Goal: Task Accomplishment & Management: Manage account settings

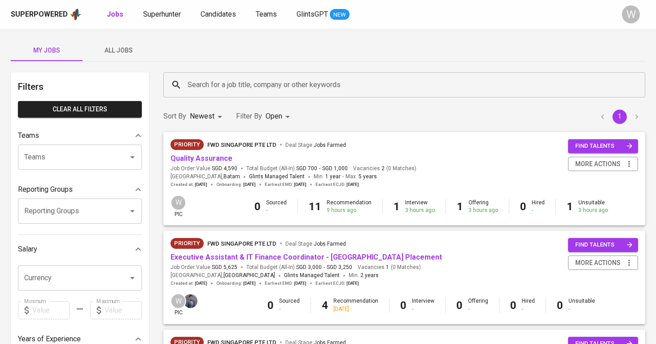
click at [119, 46] on span "All Jobs" at bounding box center [118, 50] width 61 height 11
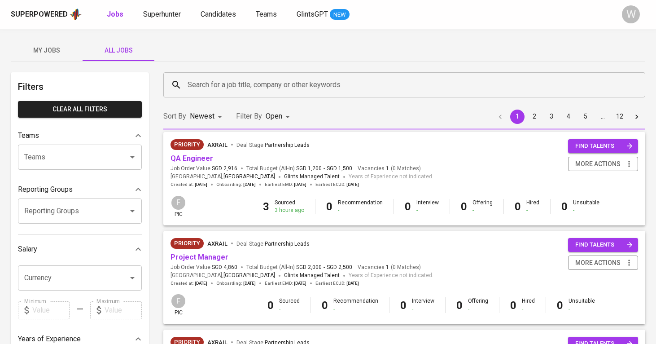
click at [238, 81] on input "Search for a job title, company or other keywords" at bounding box center [406, 84] width 443 height 17
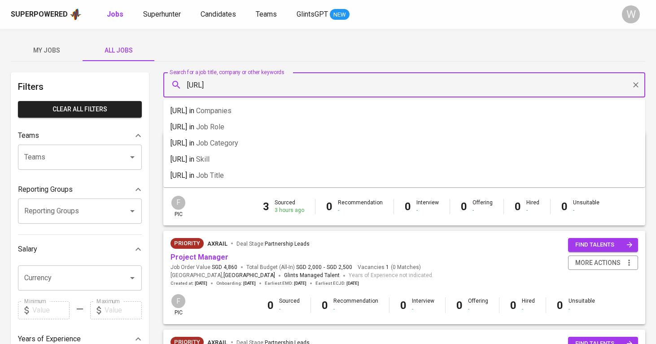
type input "[URL]"
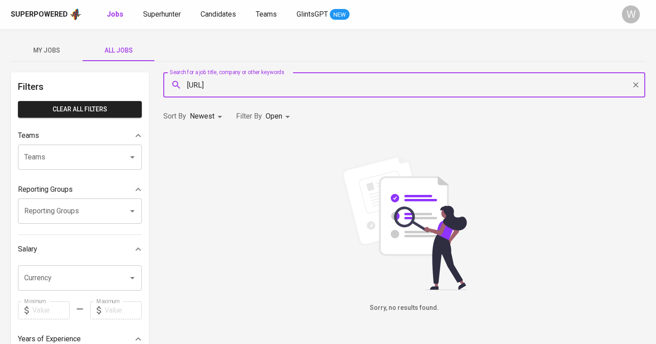
click at [276, 108] on body "Superpowered Jobs Superhunter Candidates Teams GlintsGPT NEW W My Jobs All Jobs…" at bounding box center [328, 306] width 656 height 613
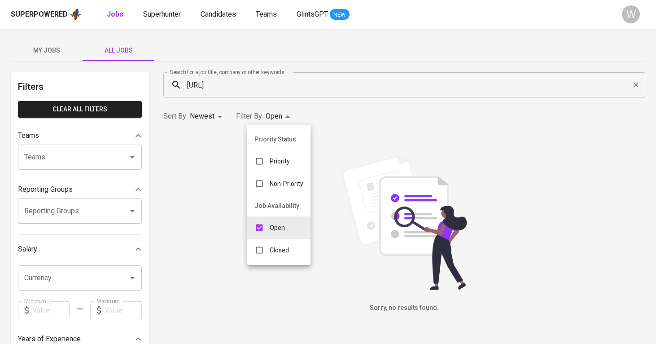
click at [278, 241] on li "Closed" at bounding box center [278, 250] width 63 height 22
type input "OPEN,CLOSE"
checkbox input "true"
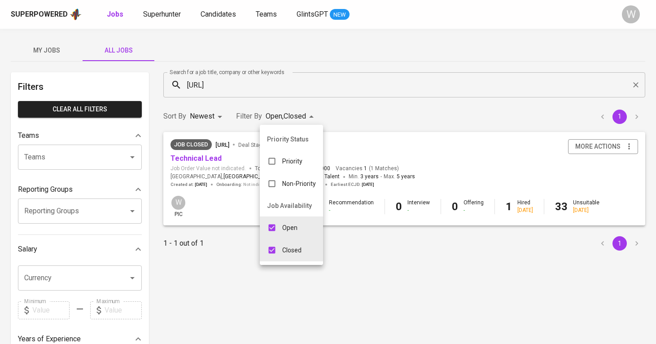
click at [287, 225] on p "Open" at bounding box center [289, 227] width 15 height 9
type input "CLOSE"
checkbox input "false"
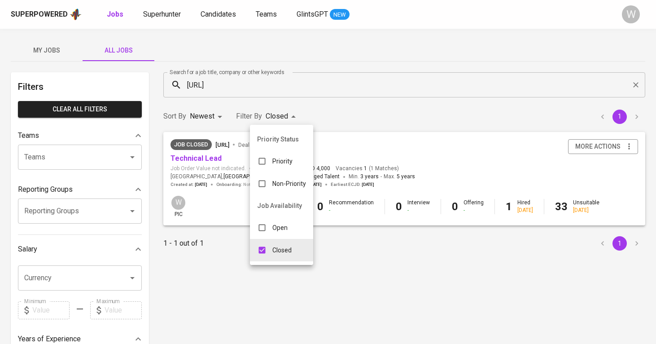
click at [375, 129] on div at bounding box center [328, 172] width 656 height 344
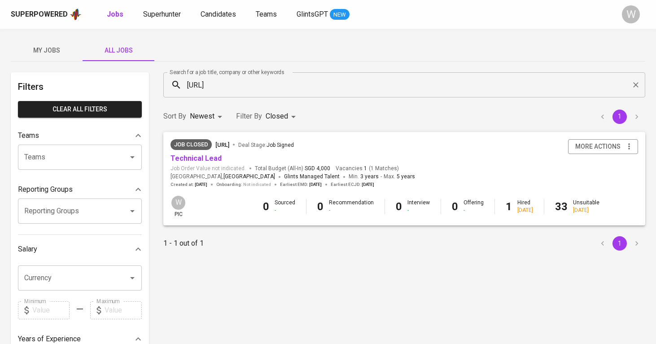
click at [184, 152] on div "Job Closed [URL] Deal Stage : Job Signed" at bounding box center [293, 146] width 245 height 14
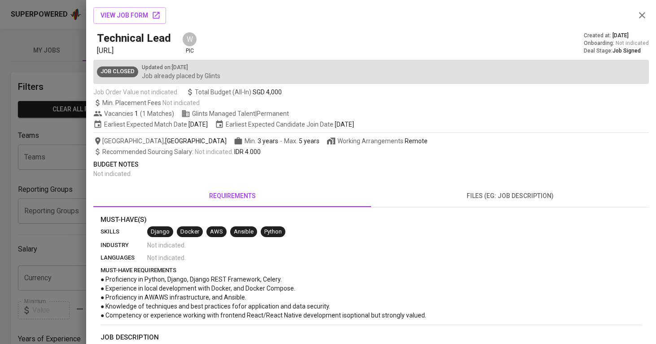
click at [62, 188] on div at bounding box center [328, 172] width 656 height 344
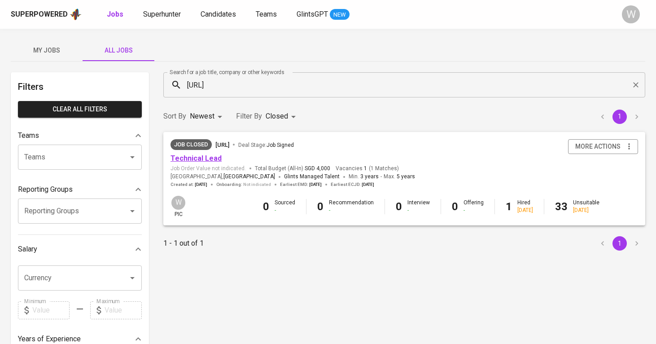
click at [202, 161] on link "Technical Lead" at bounding box center [196, 158] width 51 height 9
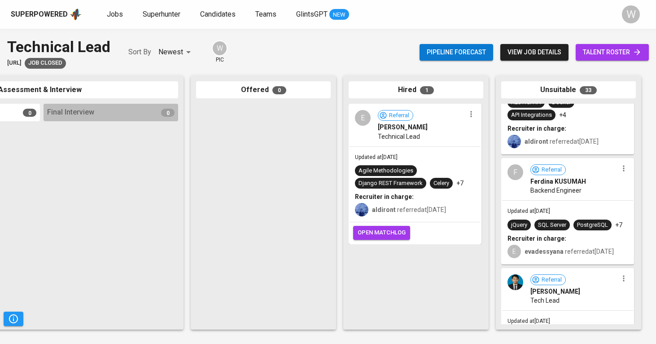
scroll to position [521, 0]
click at [616, 53] on span "talent roster" at bounding box center [612, 52] width 59 height 11
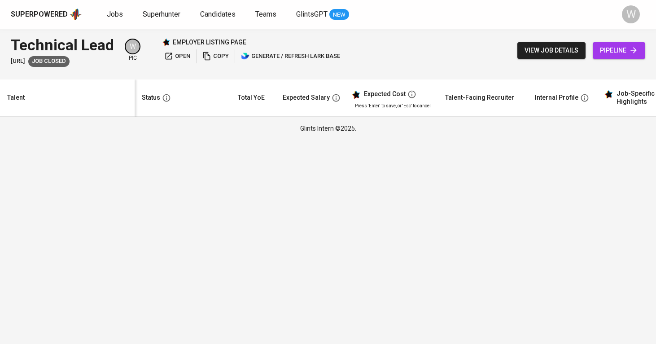
click at [291, 0] on div "Superpowered Jobs Superhunter Candidates Teams GlintsGPT NEW W" at bounding box center [328, 14] width 656 height 29
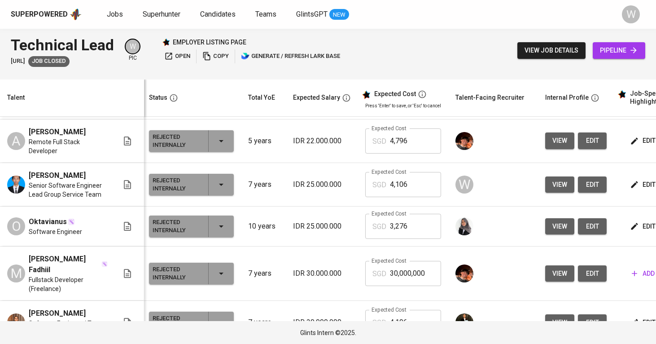
scroll to position [616, 2]
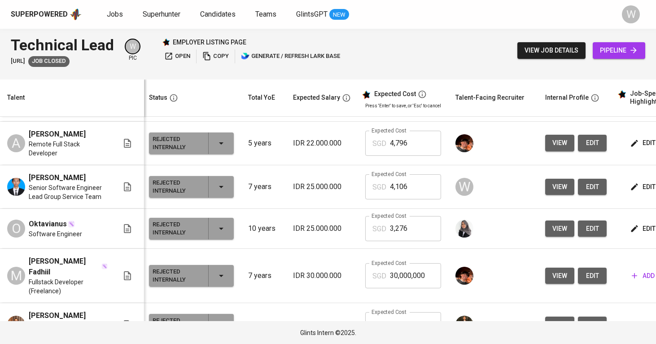
click at [553, 234] on span "view" at bounding box center [560, 228] width 15 height 11
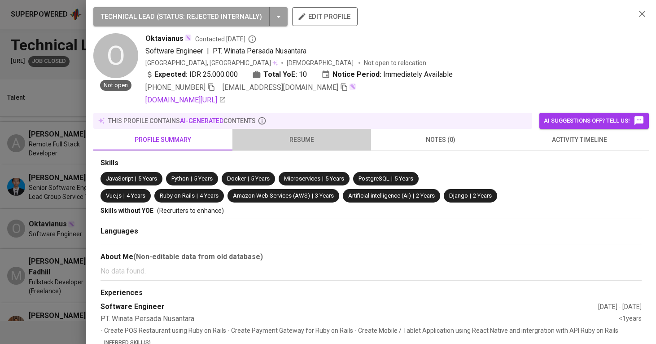
click at [291, 135] on span "resume" at bounding box center [302, 139] width 128 height 11
click at [292, 145] on span "resume" at bounding box center [302, 139] width 128 height 11
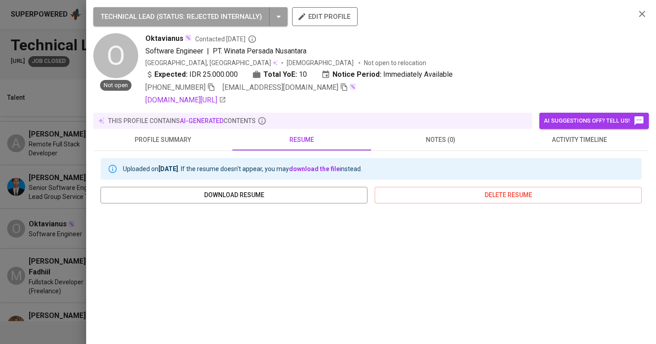
scroll to position [115, 0]
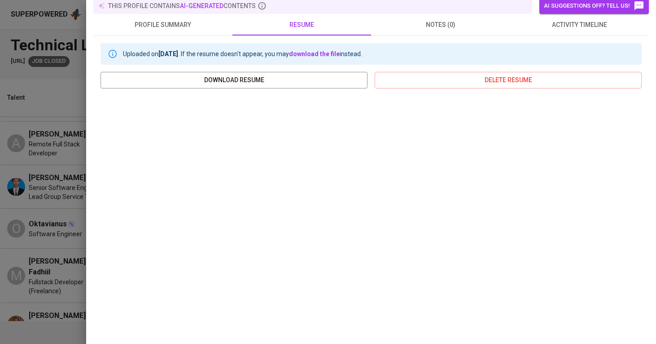
click at [34, 185] on div at bounding box center [328, 172] width 656 height 344
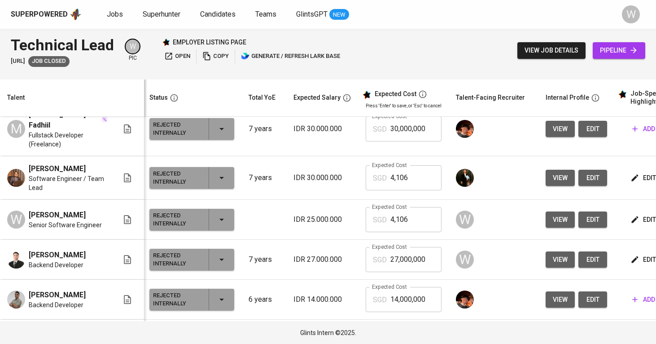
scroll to position [773, 2]
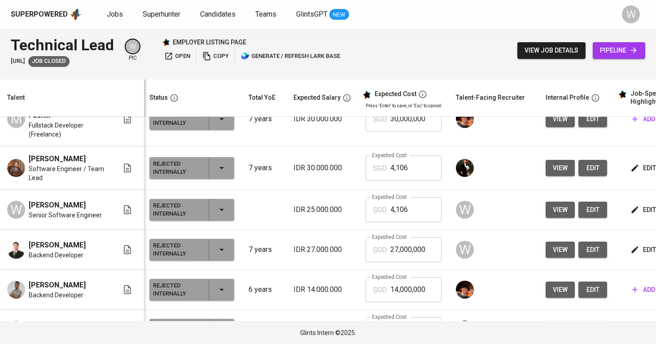
click at [546, 218] on button "view" at bounding box center [560, 210] width 29 height 17
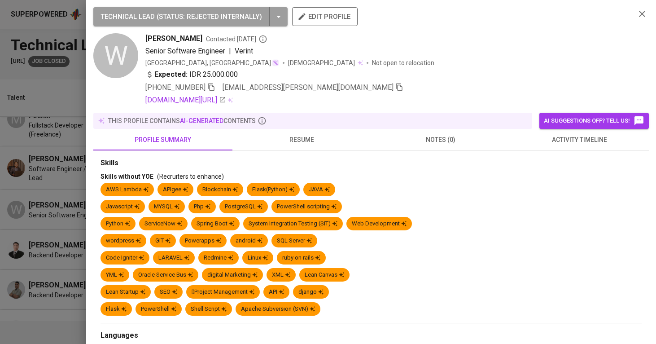
click at [302, 143] on span "resume" at bounding box center [302, 139] width 128 height 11
click at [303, 137] on span "resume" at bounding box center [302, 139] width 128 height 11
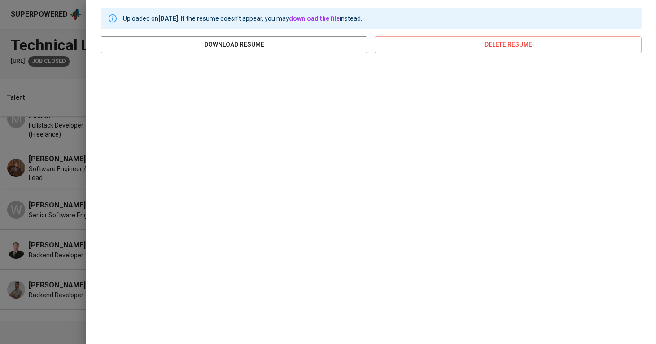
scroll to position [150, 0]
click at [52, 238] on div at bounding box center [328, 172] width 656 height 344
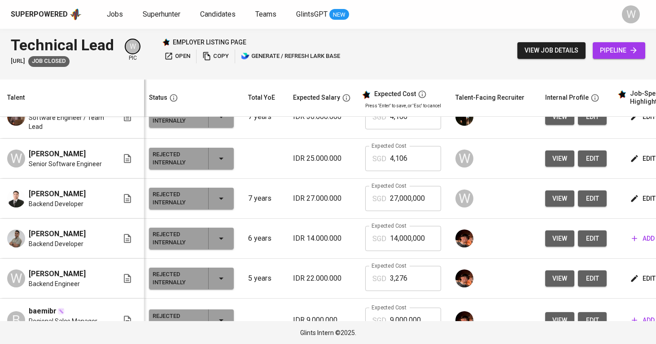
scroll to position [824, 2]
click at [553, 204] on span "view" at bounding box center [560, 198] width 15 height 11
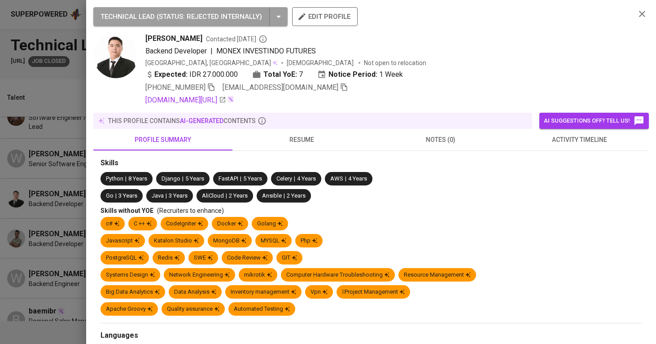
click at [279, 141] on span "resume" at bounding box center [302, 139] width 128 height 11
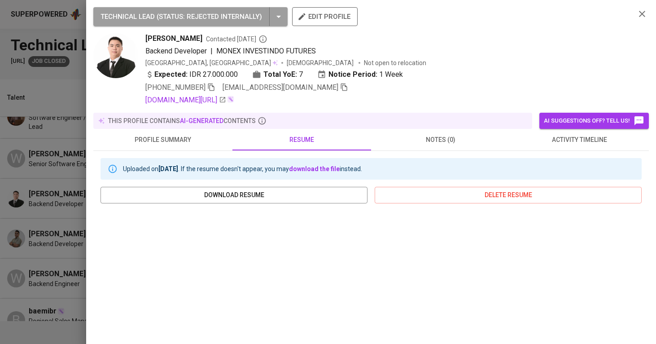
scroll to position [0, 0]
click at [171, 140] on span "profile summary" at bounding box center [163, 139] width 128 height 11
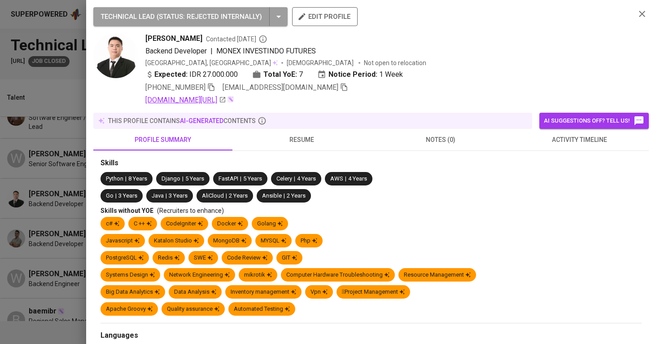
click at [219, 98] on link "[DOMAIN_NAME][URL]" at bounding box center [185, 100] width 81 height 11
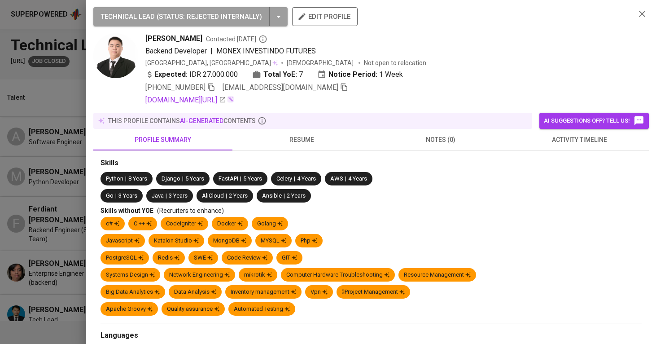
scroll to position [0, 2]
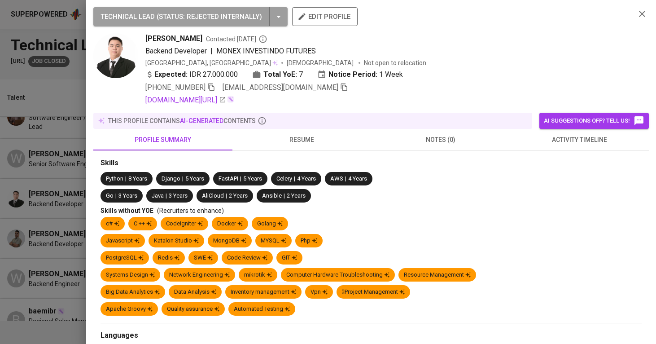
click at [115, 140] on span "profile summary" at bounding box center [163, 139] width 128 height 11
click at [79, 167] on div at bounding box center [328, 172] width 656 height 344
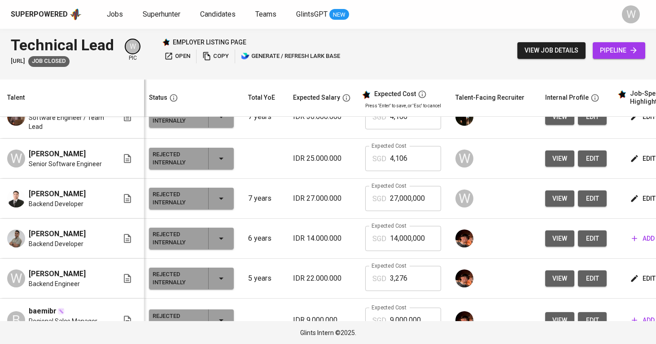
click at [51, 208] on span "Backend Developer" at bounding box center [56, 203] width 55 height 9
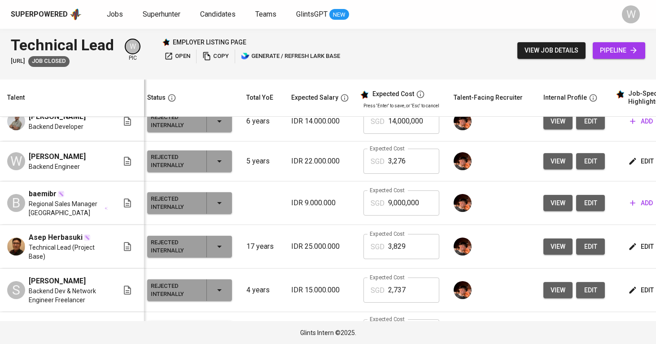
scroll to position [942, 4]
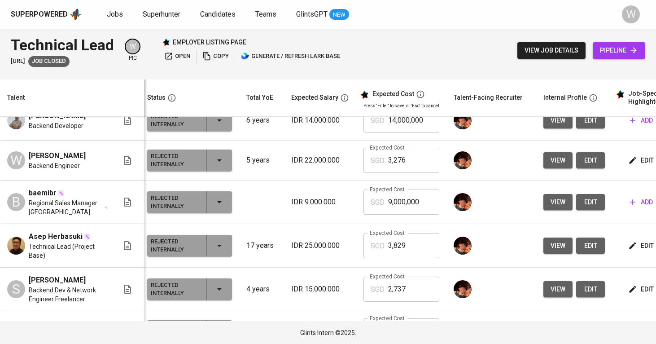
click at [544, 169] on button "view" at bounding box center [558, 160] width 29 height 17
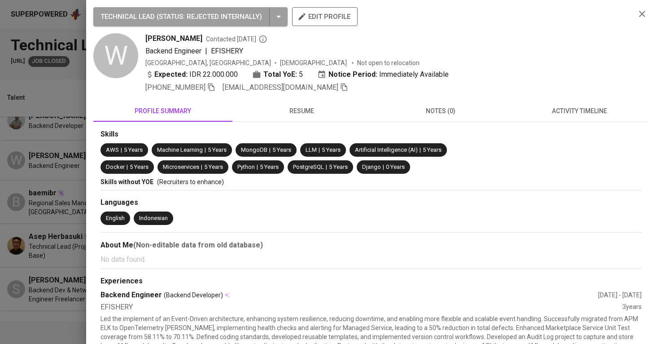
click at [327, 137] on div "Skills" at bounding box center [371, 134] width 541 height 10
click at [326, 128] on div "Skills AWS | 5 Years Machine Learning | 5 Years MongoDB | 5 Years LLM | 5 Years…" at bounding box center [371, 308] width 556 height 373
click at [319, 110] on span "resume" at bounding box center [302, 111] width 128 height 11
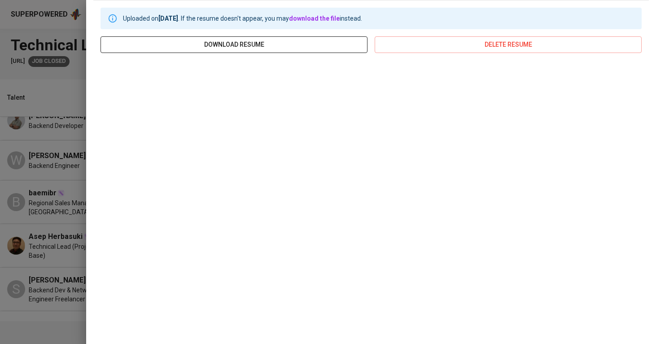
scroll to position [121, 0]
click at [23, 195] on div at bounding box center [328, 172] width 656 height 344
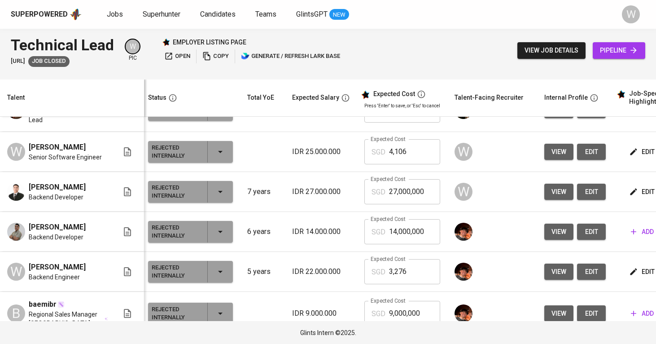
scroll to position [829, 3]
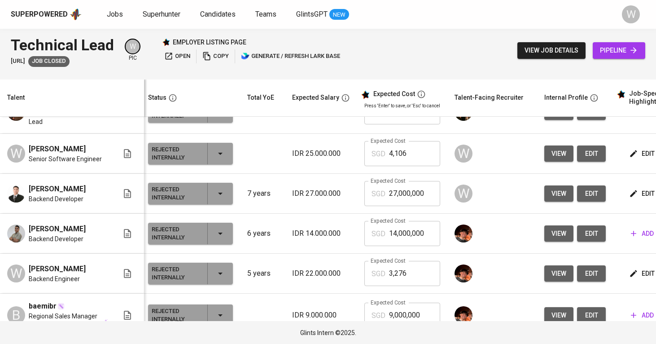
click at [631, 159] on span "edit" at bounding box center [643, 153] width 24 height 11
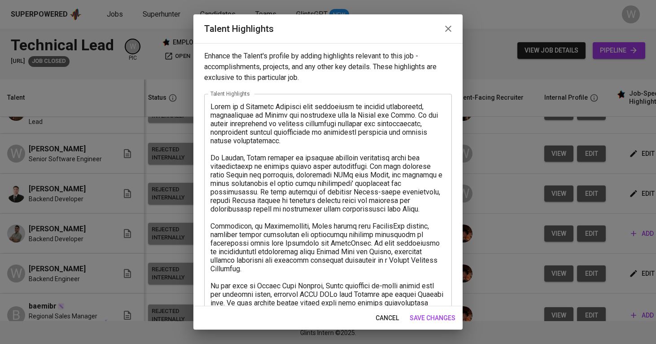
scroll to position [0, 0]
click at [269, 172] on textarea at bounding box center [328, 341] width 235 height 478
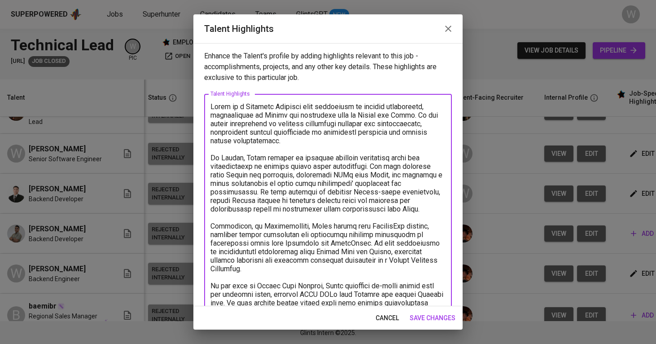
click at [421, 312] on button "save changes" at bounding box center [432, 318] width 53 height 17
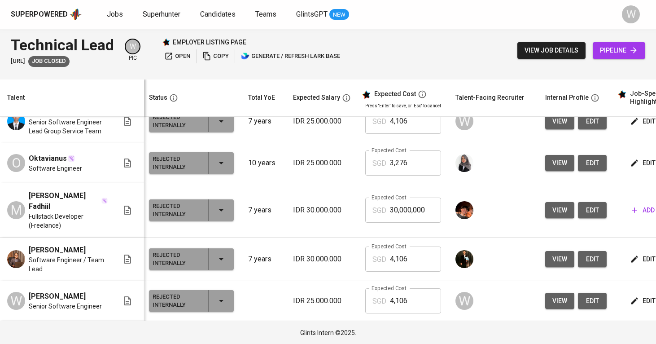
scroll to position [682, 2]
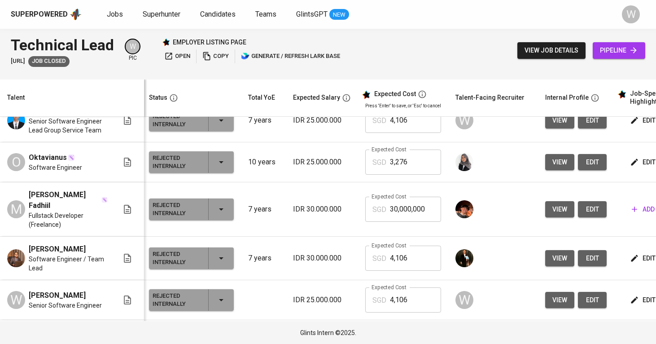
click at [538, 237] on td "view edit" at bounding box center [576, 209] width 76 height 54
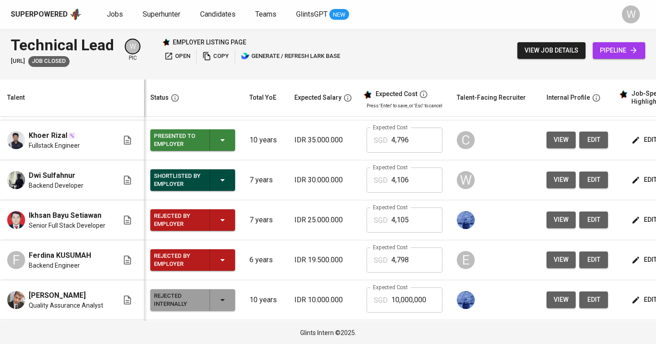
scroll to position [0, 0]
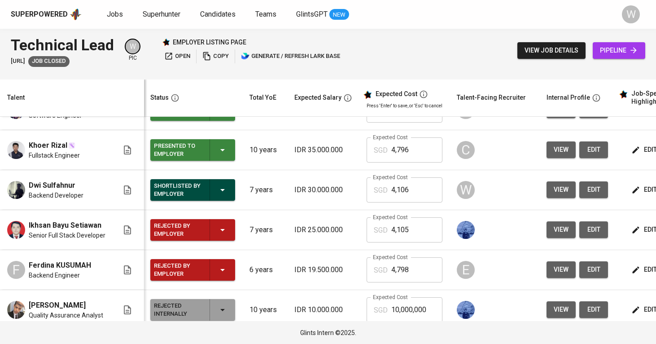
click at [558, 238] on button "view" at bounding box center [561, 229] width 29 height 17
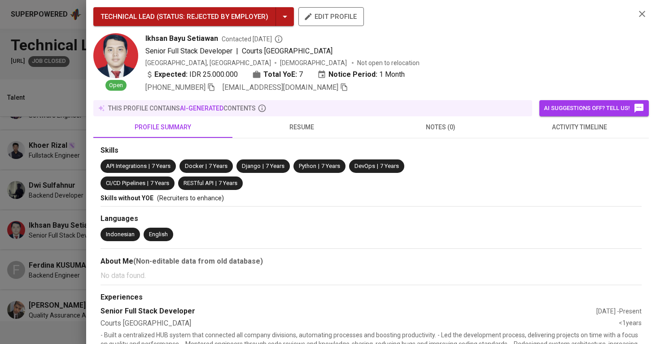
click at [346, 132] on button "resume" at bounding box center [302, 127] width 139 height 22
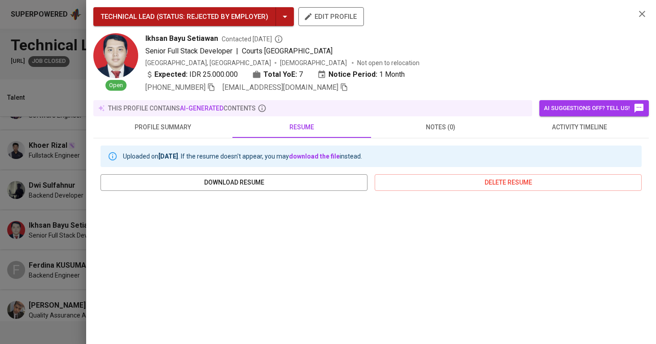
click at [346, 132] on button "resume" at bounding box center [302, 127] width 139 height 22
